Goal: Task Accomplishment & Management: Manage account settings

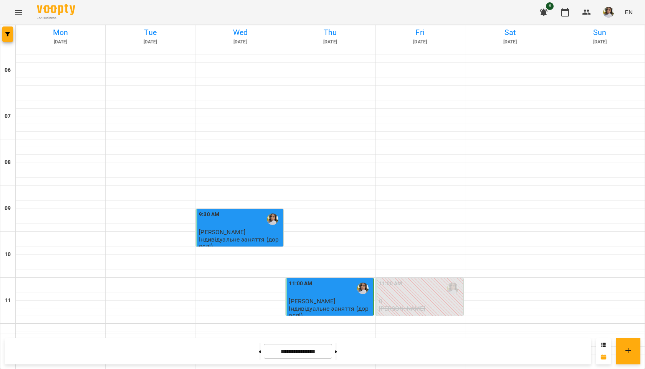
scroll to position [496, 0]
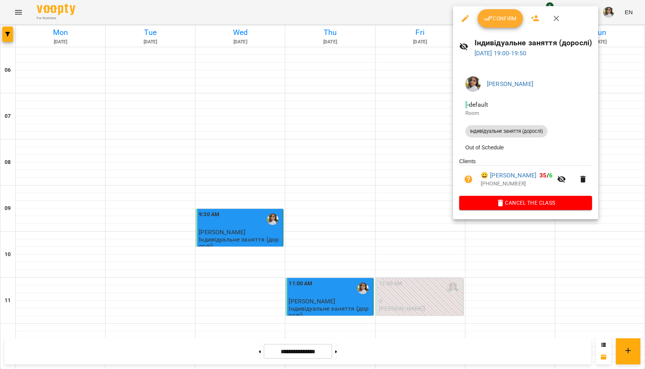
click at [502, 25] on button "Confirm" at bounding box center [500, 18] width 45 height 18
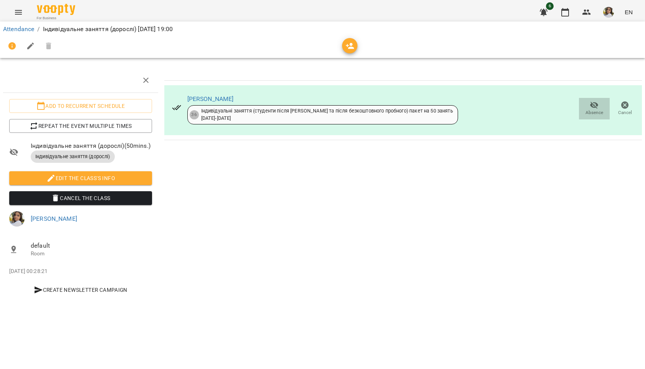
click at [596, 112] on span "Absence" at bounding box center [594, 112] width 18 height 7
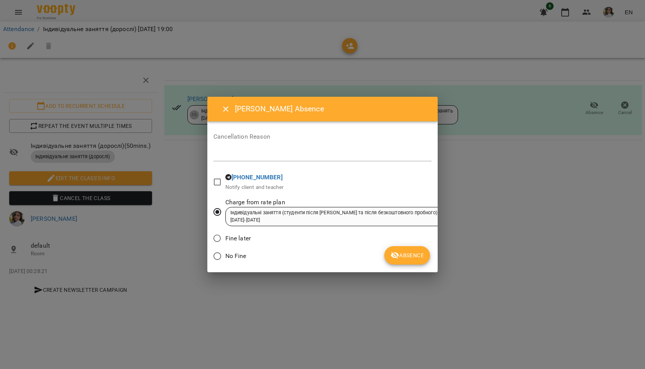
click at [296, 151] on textarea at bounding box center [322, 154] width 218 height 7
type textarea "*"
type textarea "**********"
click at [402, 252] on span "Absence" at bounding box center [406, 255] width 33 height 9
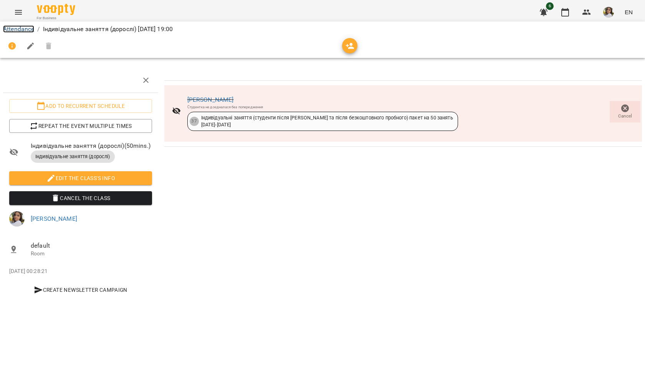
click at [22, 28] on link "Attendance" at bounding box center [18, 28] width 31 height 7
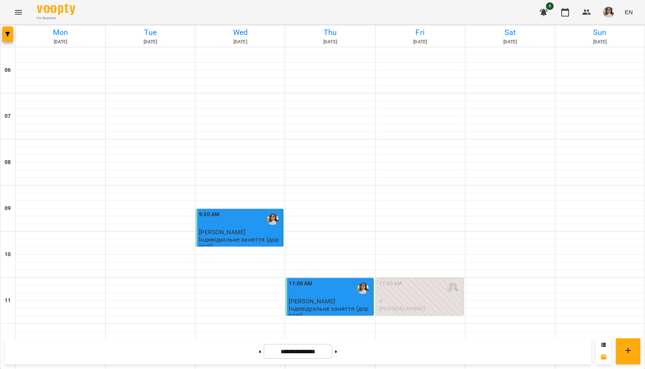
scroll to position [458, 0]
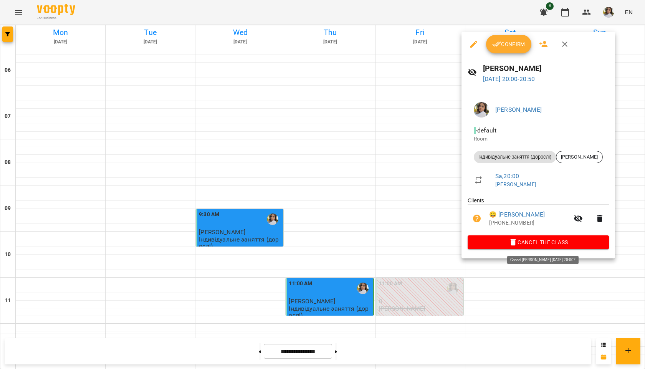
click at [529, 246] on span "Cancel the class" at bounding box center [538, 242] width 129 height 9
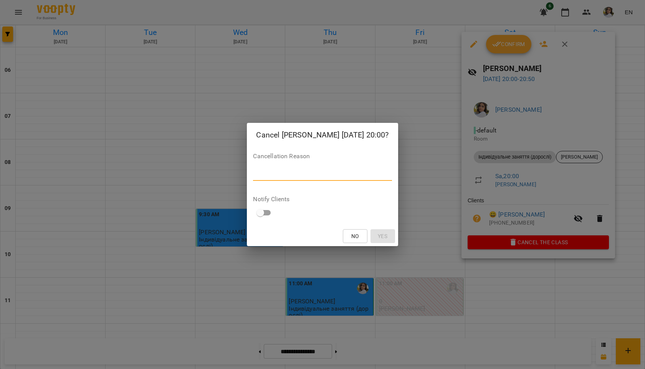
click at [279, 178] on textarea at bounding box center [322, 174] width 139 height 7
click at [324, 177] on textarea at bounding box center [322, 174] width 139 height 7
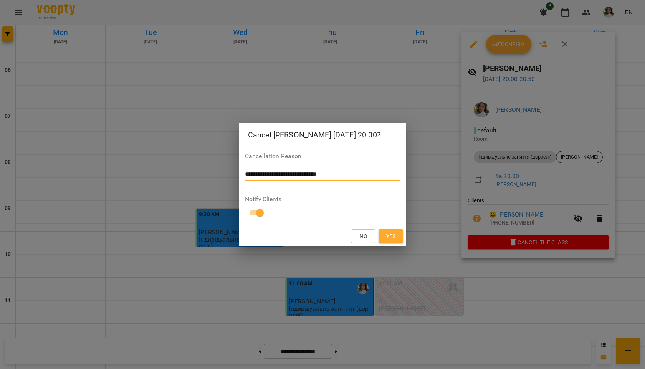
type textarea "**********"
click at [383, 235] on button "Yes" at bounding box center [390, 236] width 25 height 14
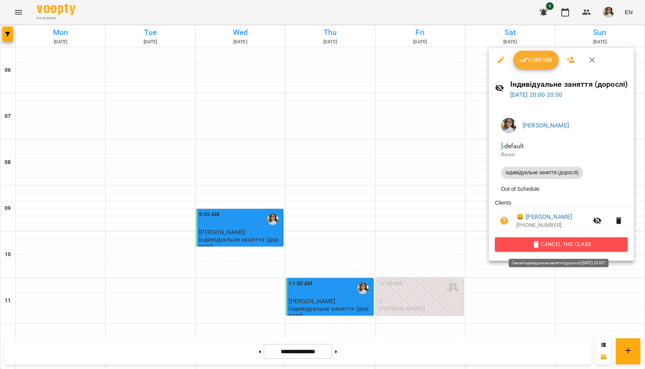
click at [555, 249] on span "Cancel the class" at bounding box center [561, 244] width 121 height 9
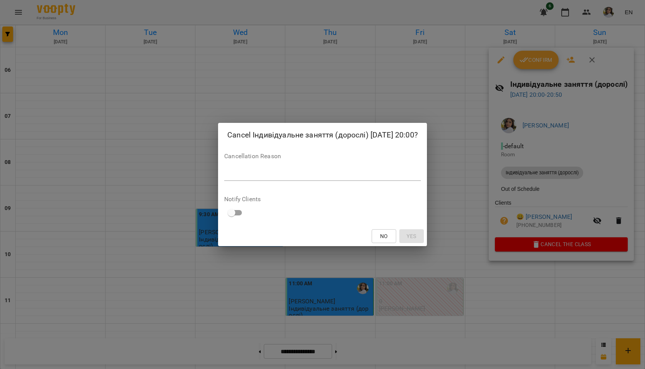
click at [273, 175] on textarea at bounding box center [322, 174] width 197 height 7
click at [236, 177] on textarea at bounding box center [322, 174] width 197 height 7
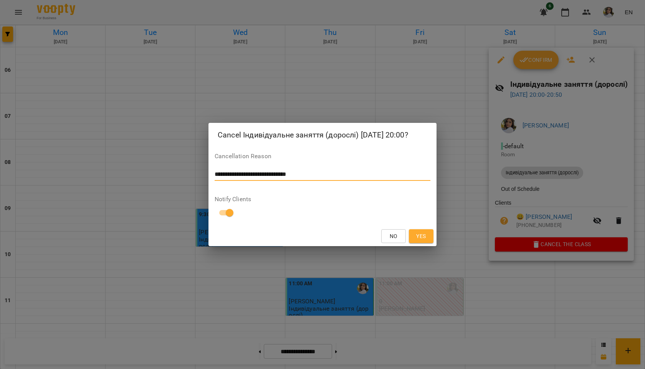
type textarea "**********"
click at [422, 233] on span "Yes" at bounding box center [421, 235] width 10 height 9
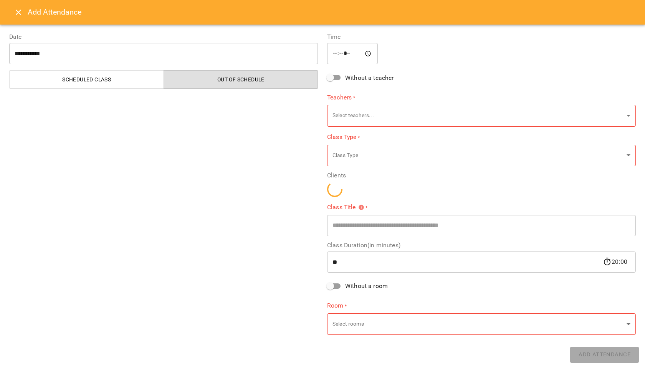
type input "**********"
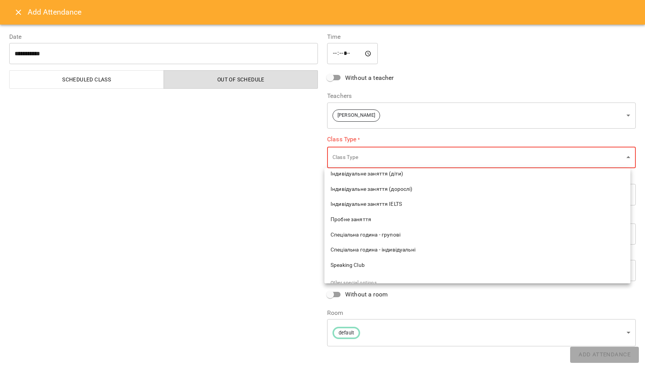
scroll to position [115, 0]
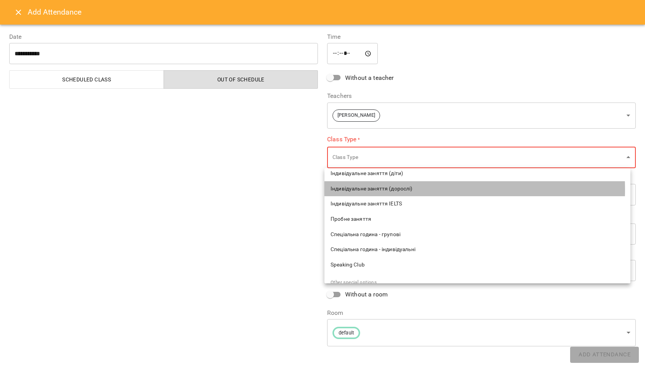
click at [399, 190] on span "Індивідуальне заняття (дорослі)" at bounding box center [477, 189] width 294 height 8
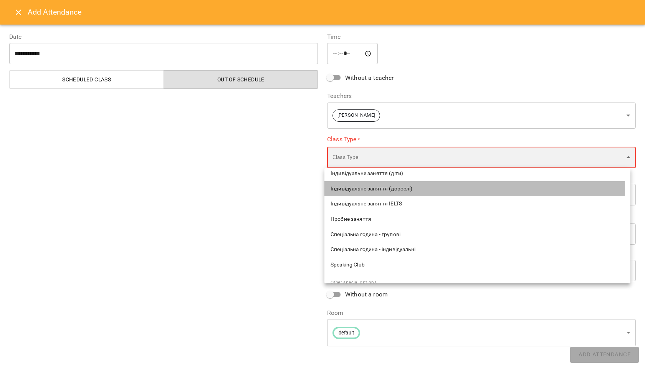
type input "**********"
type input "**"
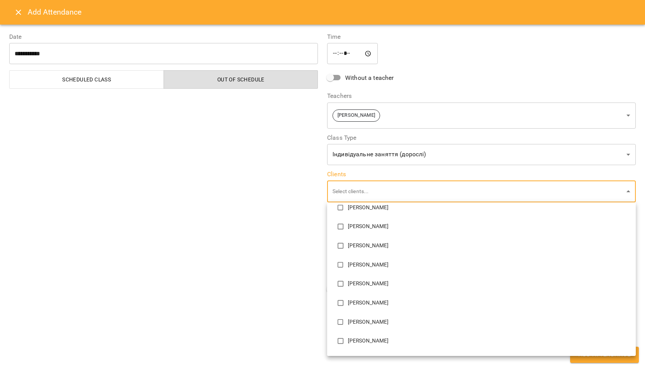
scroll to position [426, 0]
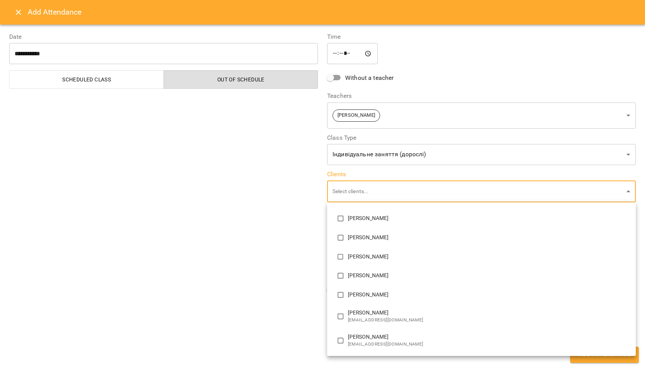
click at [386, 316] on p "[PERSON_NAME]" at bounding box center [489, 313] width 282 height 8
type input "**********"
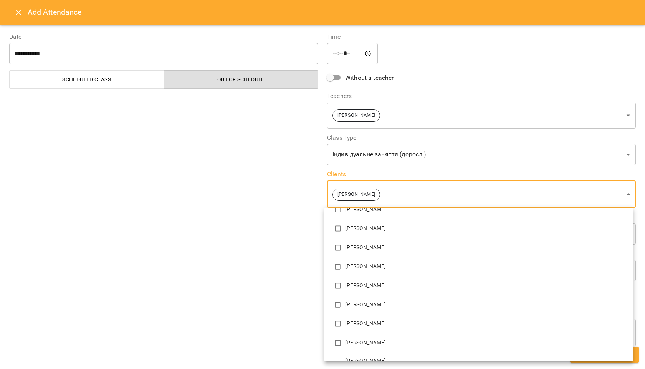
scroll to position [0, 0]
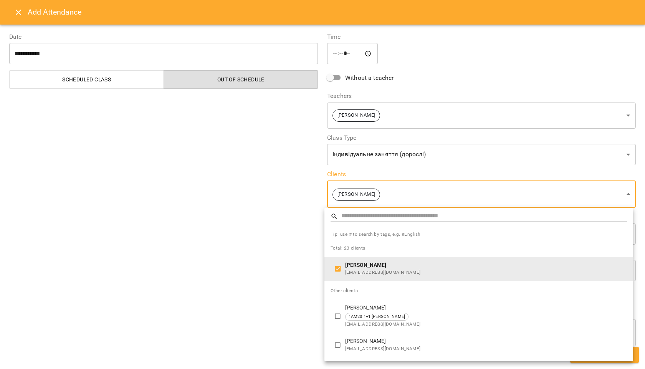
click at [263, 283] on div at bounding box center [322, 184] width 645 height 369
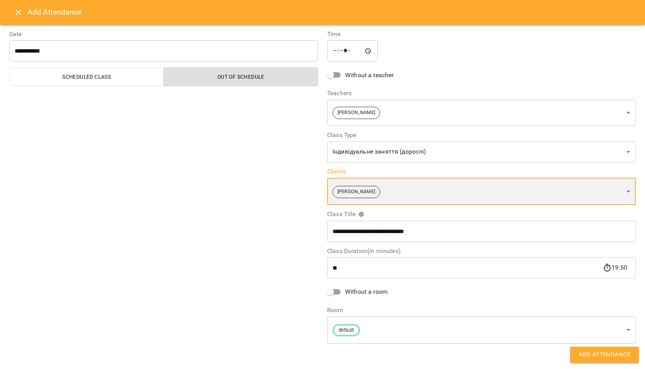
scroll to position [3, 0]
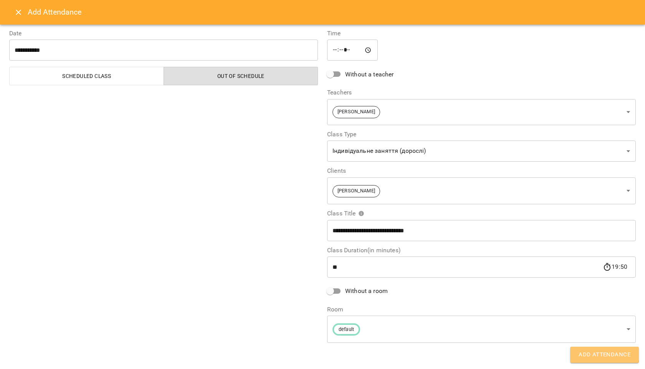
click at [598, 351] on span "Add Attendance" at bounding box center [604, 355] width 52 height 10
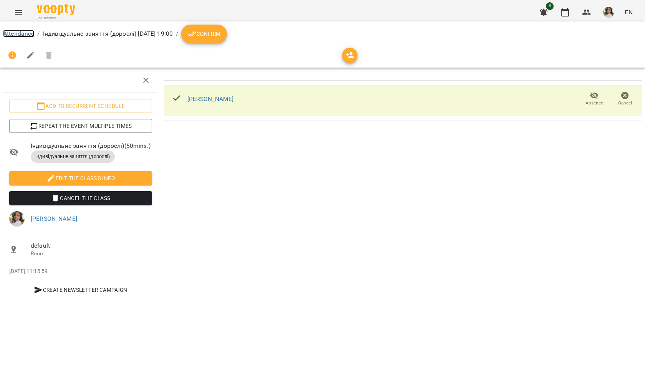
click at [33, 33] on link "Attendance" at bounding box center [18, 33] width 31 height 7
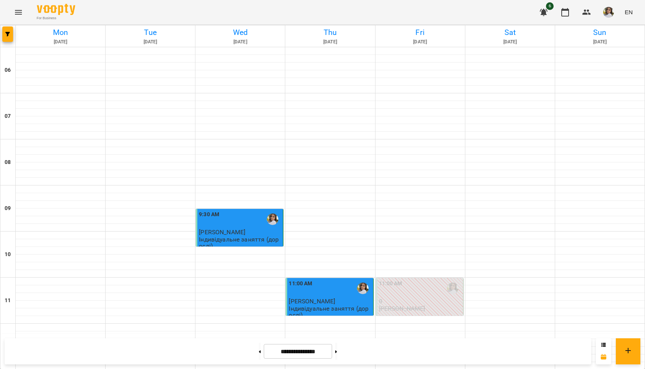
scroll to position [496, 0]
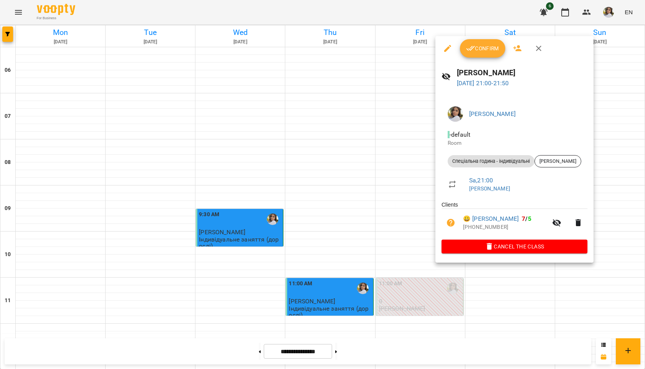
click at [477, 44] on span "Confirm" at bounding box center [482, 48] width 33 height 9
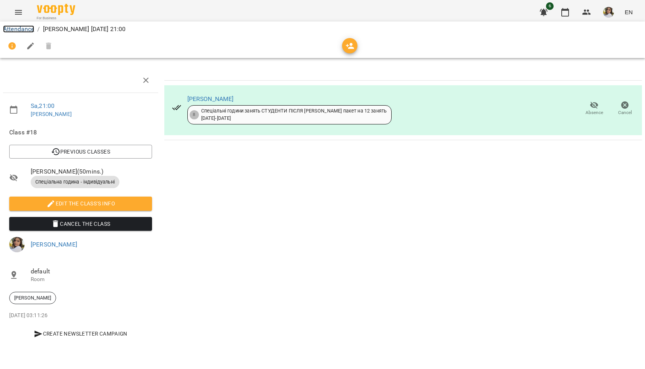
click at [34, 28] on link "Attendance" at bounding box center [18, 28] width 31 height 7
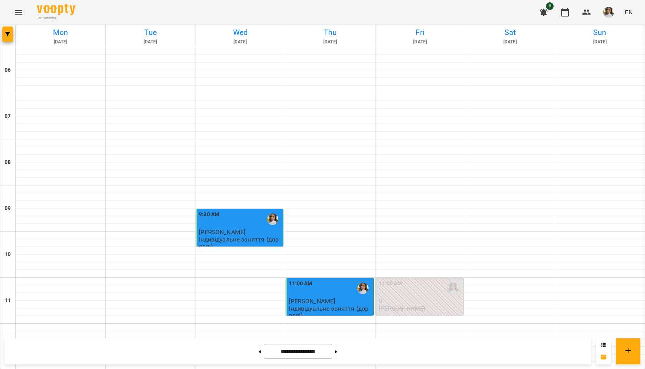
scroll to position [496, 0]
